Goal: Transaction & Acquisition: Purchase product/service

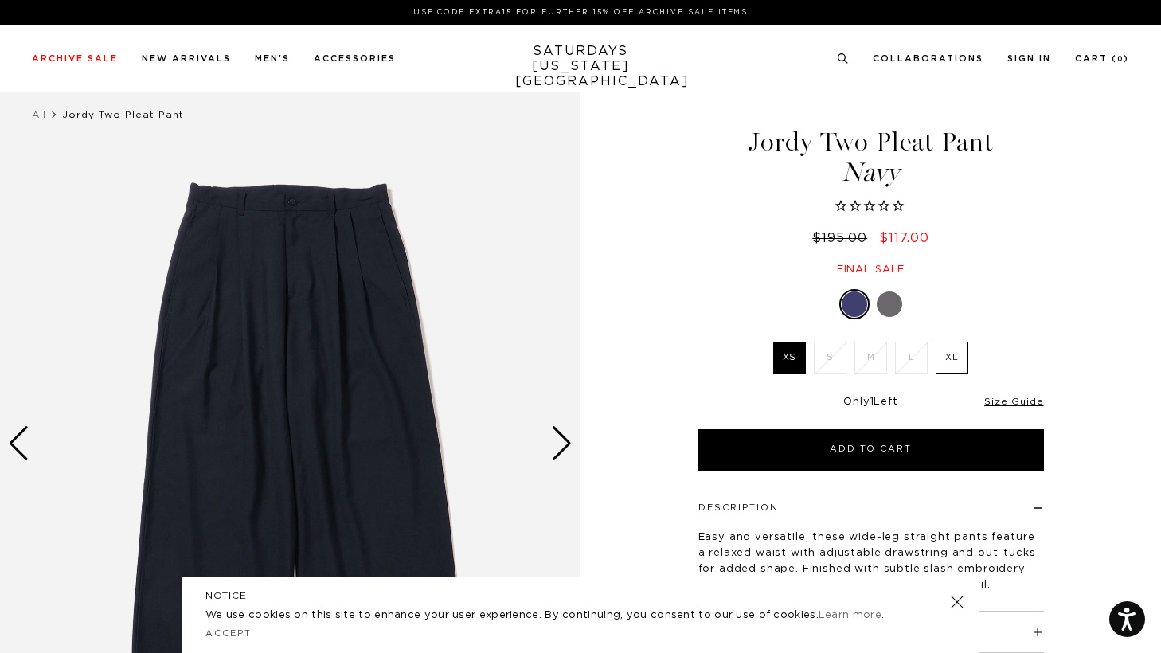
click at [532, 428] on img at bounding box center [290, 442] width 580 height 725
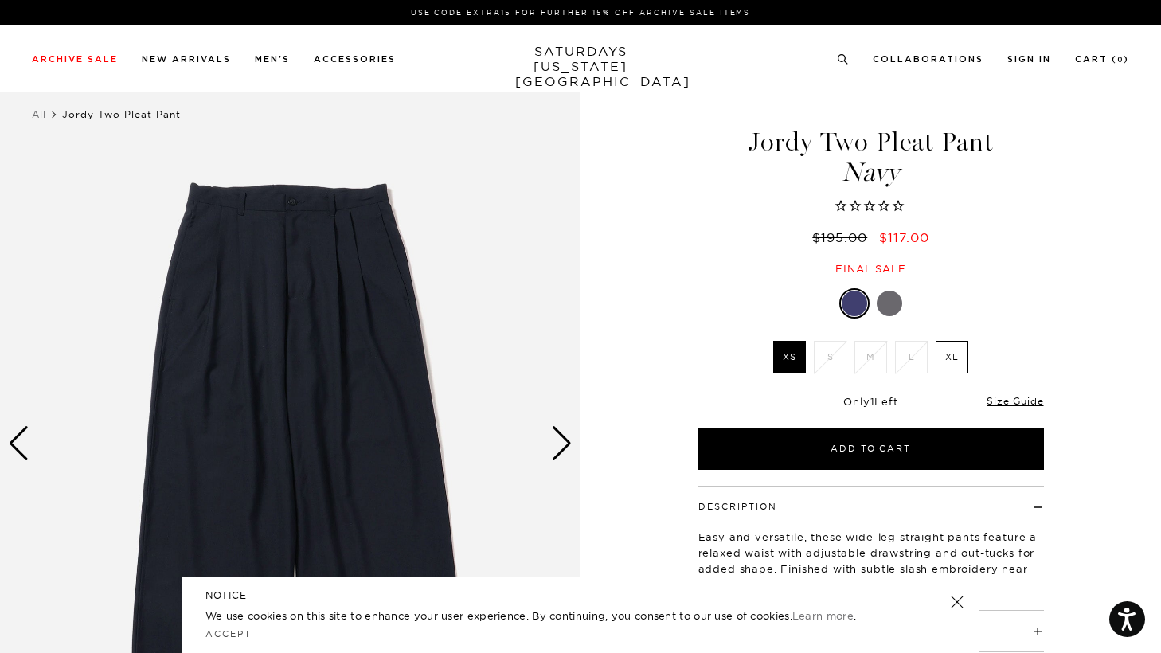
click at [557, 430] on div "Next slide" at bounding box center [561, 443] width 21 height 35
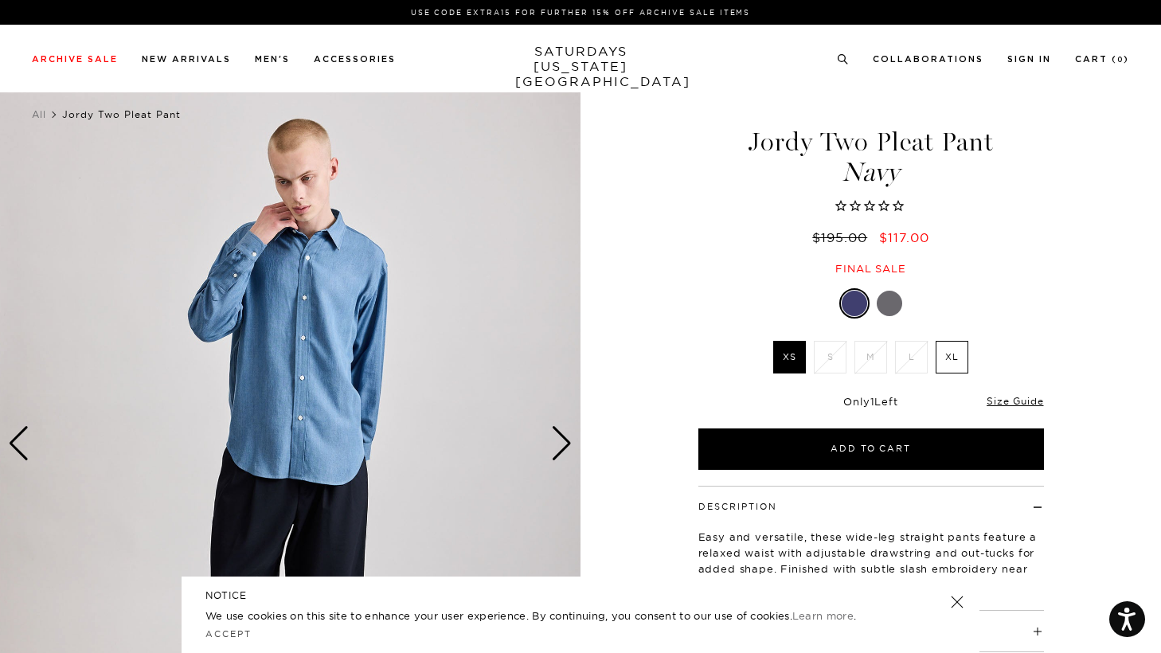
click at [557, 430] on div "Next slide" at bounding box center [561, 443] width 21 height 35
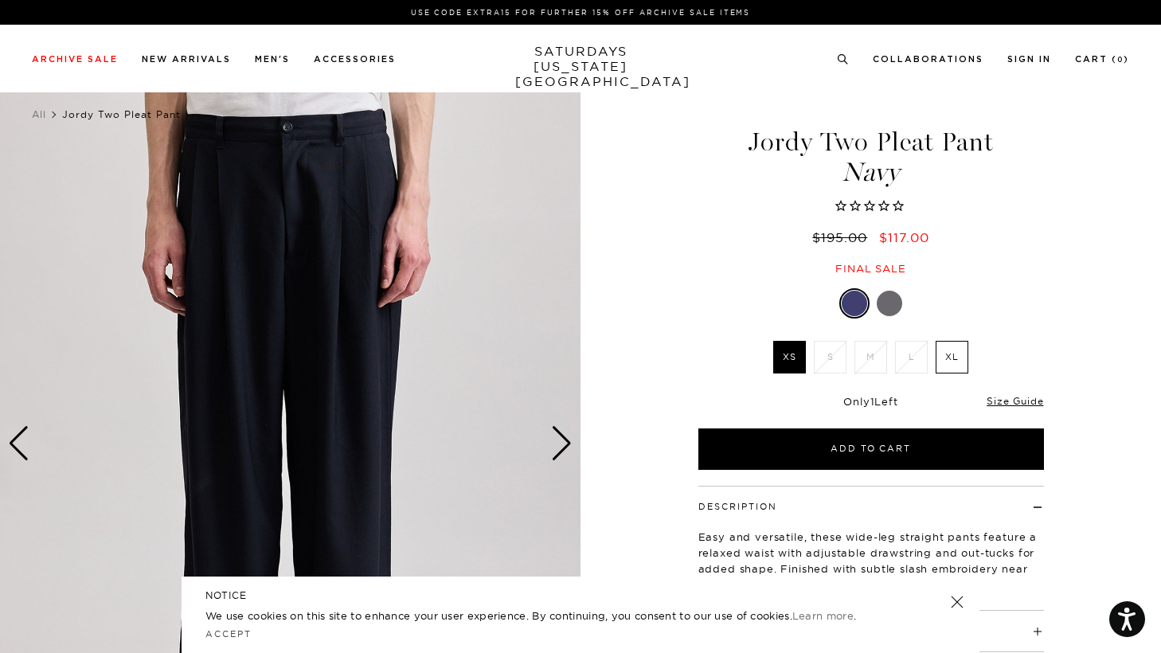
click at [955, 608] on link at bounding box center [957, 602] width 22 height 22
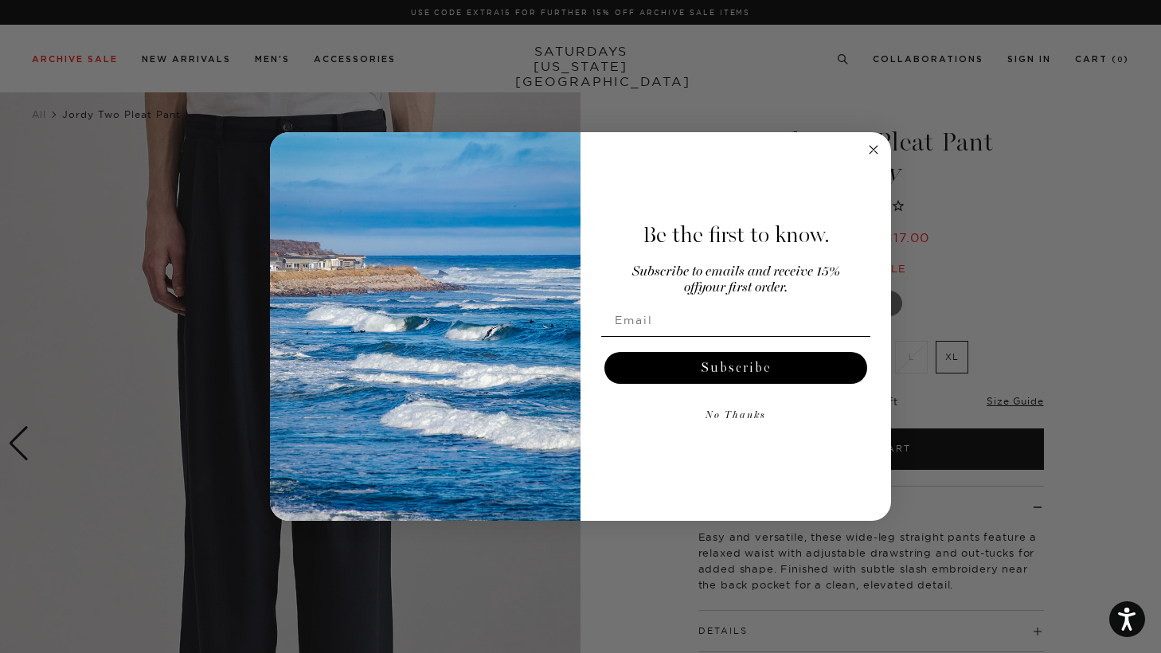
click at [874, 148] on circle "Close dialog" at bounding box center [874, 150] width 18 height 18
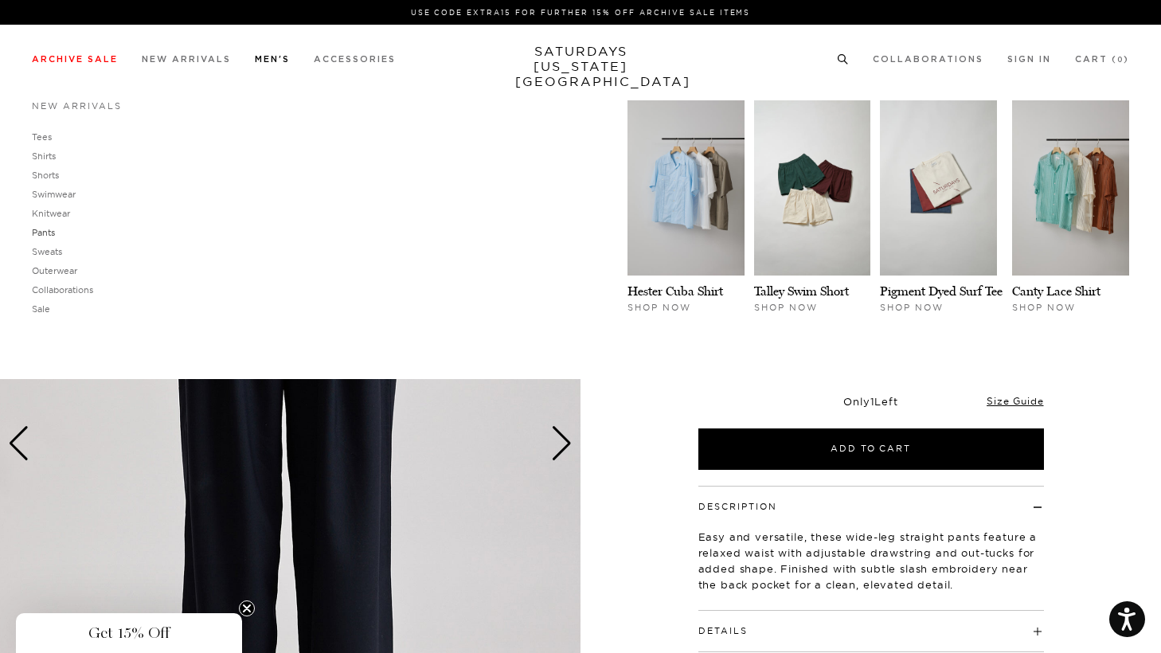
click at [43, 233] on link "Pants" at bounding box center [43, 232] width 23 height 11
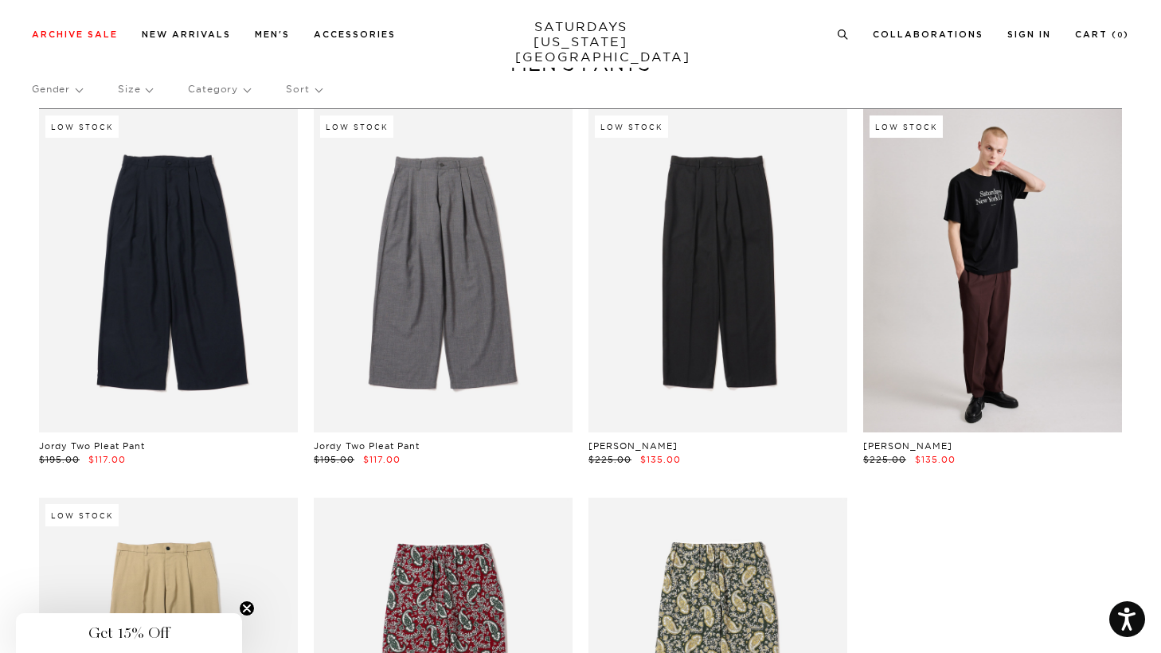
scroll to position [45, 0]
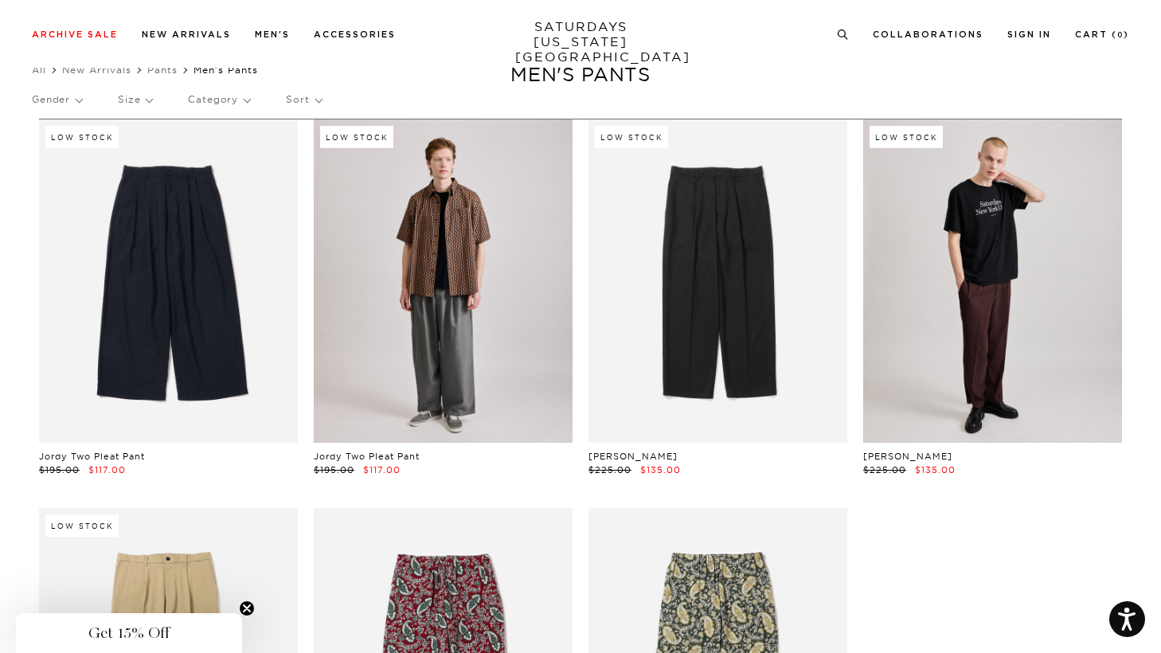
click at [515, 343] on link at bounding box center [443, 280] width 259 height 323
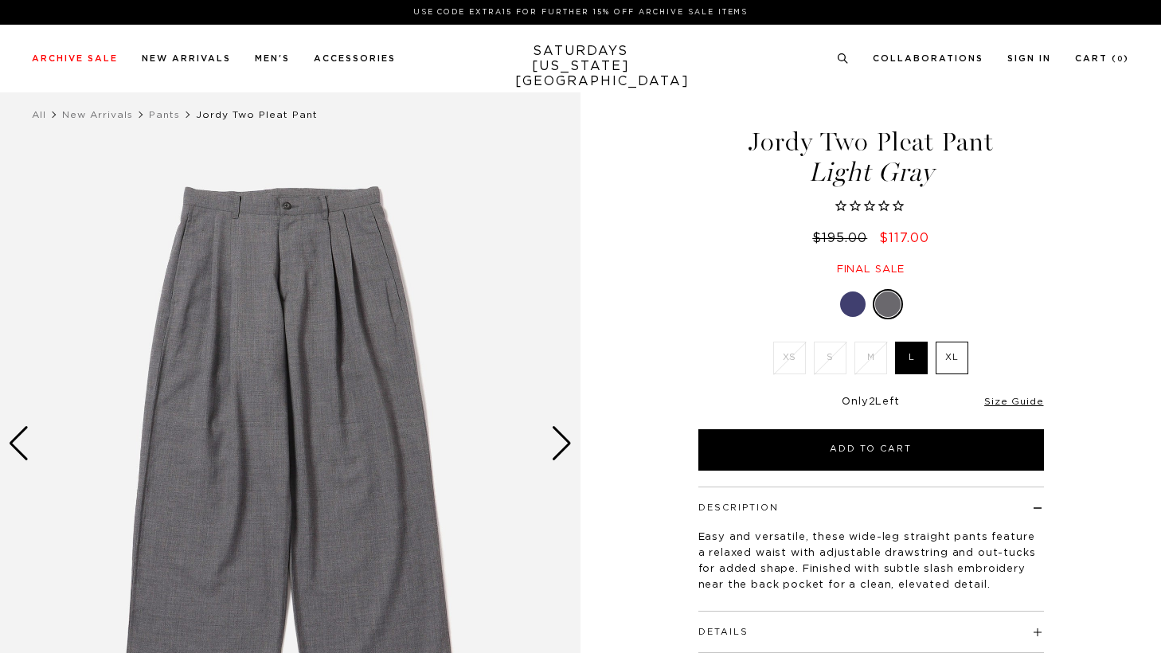
click at [559, 440] on div "Next slide" at bounding box center [561, 443] width 21 height 35
